Goal: Task Accomplishment & Management: Use online tool/utility

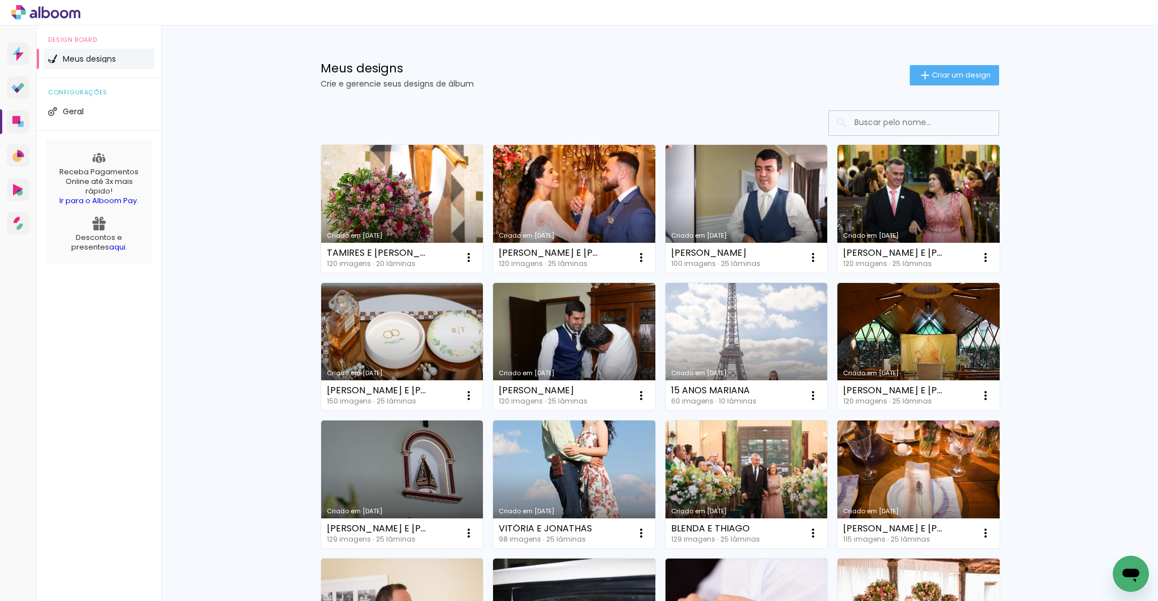
click at [905, 200] on link "Criado em [DATE]" at bounding box center [919, 209] width 162 height 128
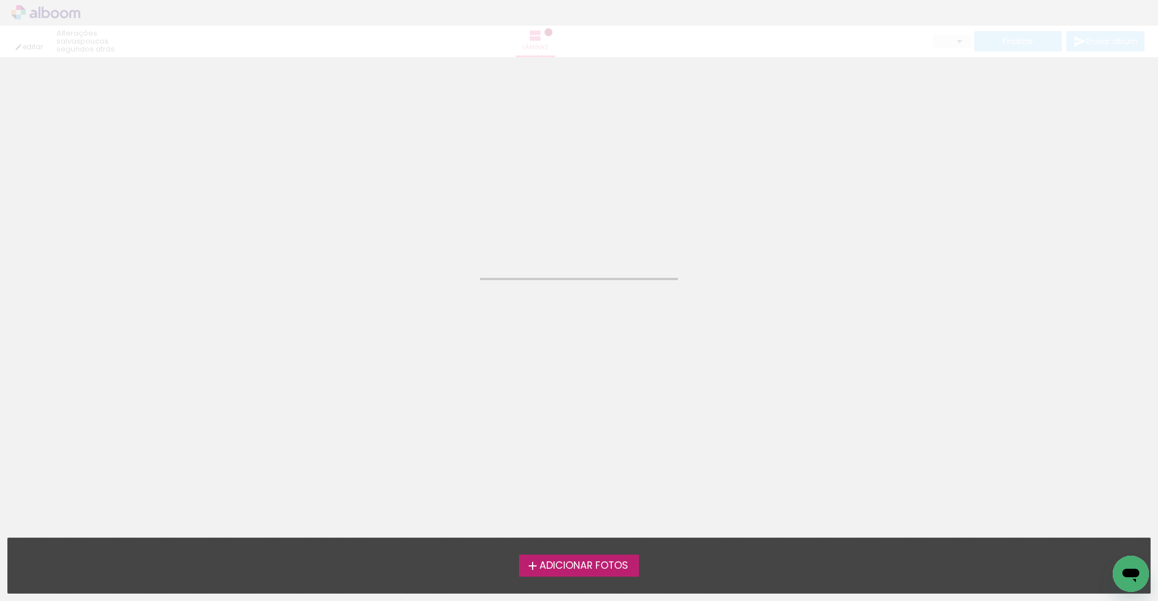
click at [905, 200] on neon-animated-pages "Confirmar Cancelar" at bounding box center [579, 329] width 1158 height 544
